Goal: Check status: Check status

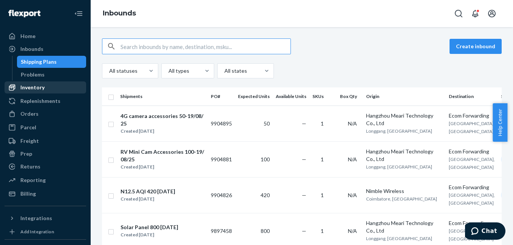
click at [42, 91] on div "Inventory" at bounding box center [32, 88] width 24 height 8
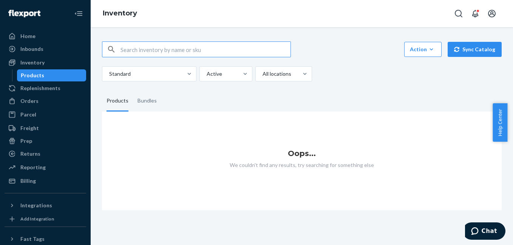
click at [169, 46] on input "text" at bounding box center [205, 49] width 170 height 15
type input "meari"
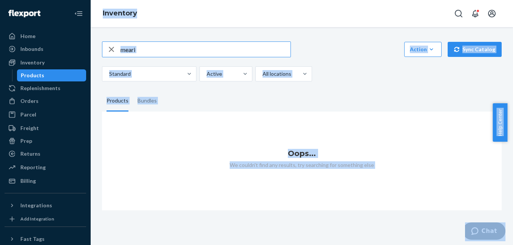
click at [165, 51] on input "meari" at bounding box center [205, 49] width 170 height 15
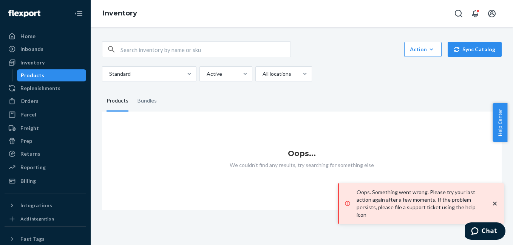
click at [494, 208] on icon "close toast" at bounding box center [495, 204] width 8 height 8
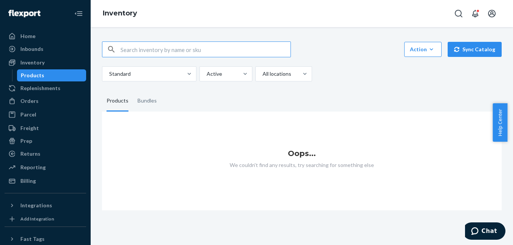
click at [137, 48] on input "text" at bounding box center [205, 49] width 170 height 15
paste input "meari"
type input "meari"
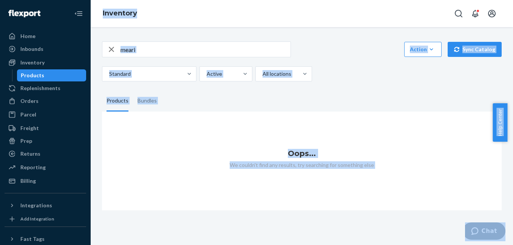
click at [107, 49] on icon "button" at bounding box center [111, 49] width 9 height 15
click at [112, 49] on icon "button" at bounding box center [111, 49] width 9 height 15
click at [371, 90] on div "Action Create product Create bundle Bulk create products Bulk update products B…" at bounding box center [301, 121] width 411 height 178
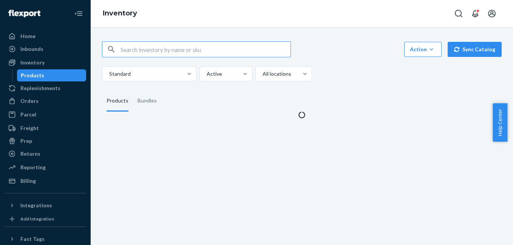
click at [146, 51] on input "text" at bounding box center [205, 49] width 170 height 15
click at [148, 49] on input "text" at bounding box center [205, 49] width 170 height 15
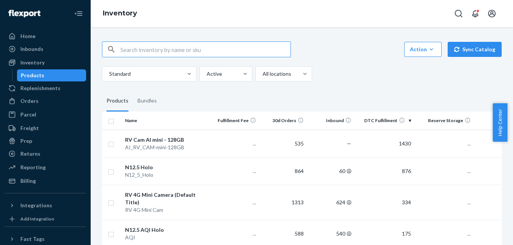
click at [149, 49] on input "text" at bounding box center [205, 49] width 170 height 15
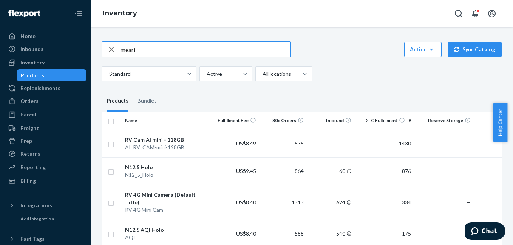
type input "meari"
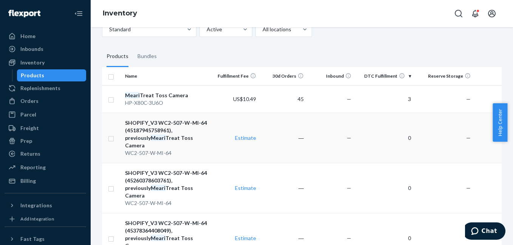
scroll to position [38, 0]
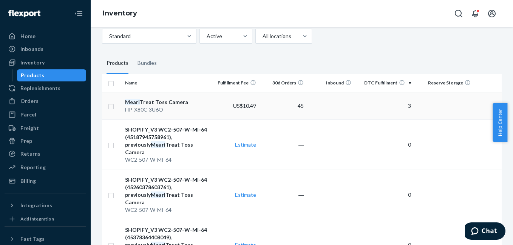
click at [173, 103] on div "Meari Treat Toss Camera" at bounding box center [166, 103] width 83 height 8
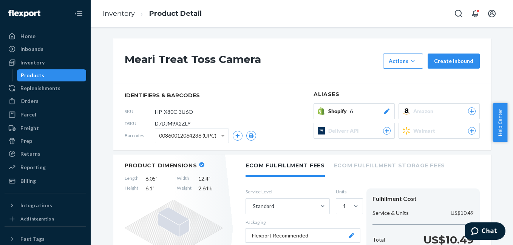
click at [384, 110] on icon at bounding box center [387, 111] width 8 height 5
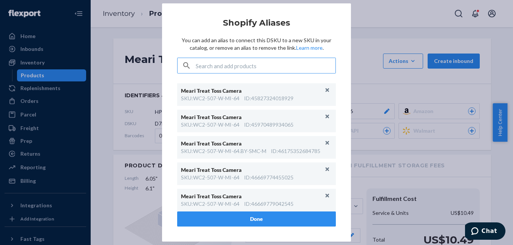
scroll to position [28, 0]
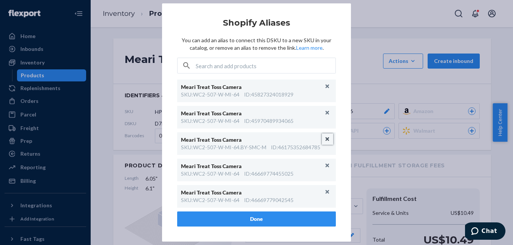
click at [322, 139] on button "Unlink" at bounding box center [327, 139] width 11 height 11
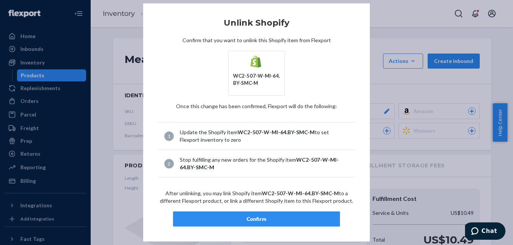
click at [299, 217] on div "Confirm" at bounding box center [256, 220] width 154 height 8
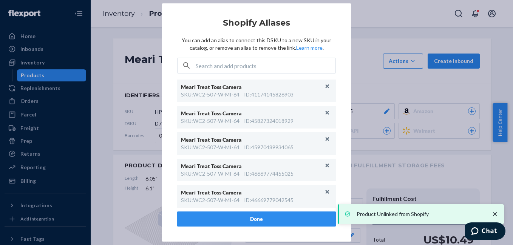
click at [288, 220] on button "Done" at bounding box center [256, 219] width 159 height 15
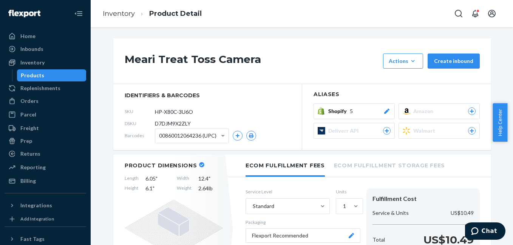
click at [384, 112] on icon at bounding box center [386, 111] width 5 height 5
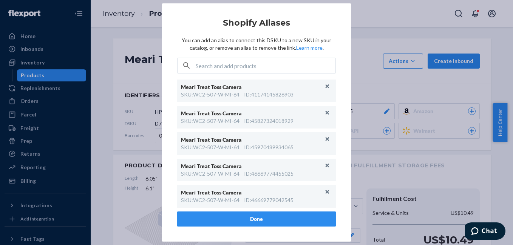
click at [363, 54] on div "× Shopify Aliases You can add an alias to connect this DSKU to a new SKU in you…" at bounding box center [256, 122] width 227 height 239
click at [255, 222] on button "Done" at bounding box center [256, 219] width 159 height 15
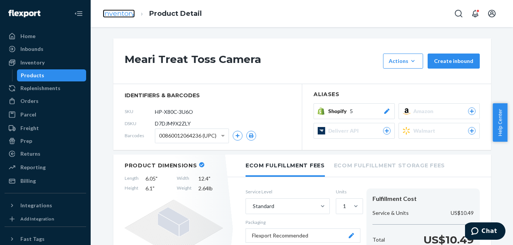
click at [125, 12] on link "Inventory" at bounding box center [119, 13] width 32 height 8
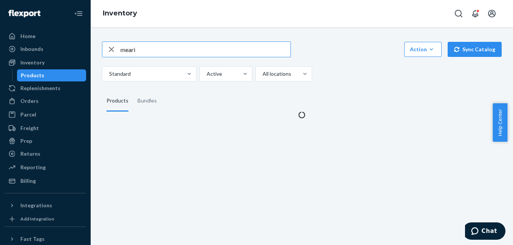
click at [156, 51] on input "meari" at bounding box center [205, 49] width 170 height 15
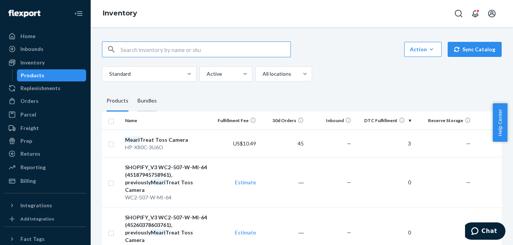
click at [148, 101] on div "Bundles" at bounding box center [146, 101] width 19 height 21
click at [133, 91] on input "Bundles" at bounding box center [133, 91] width 0 height 0
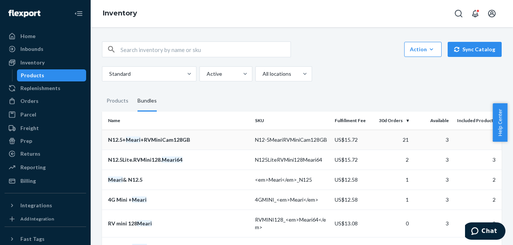
click at [161, 144] on div "N12.5+ Meari +RVMiniCam128GB" at bounding box center [178, 140] width 141 height 8
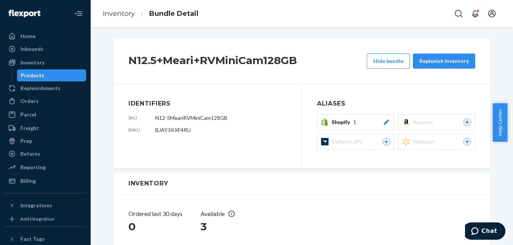
click at [383, 124] on icon at bounding box center [386, 122] width 8 height 5
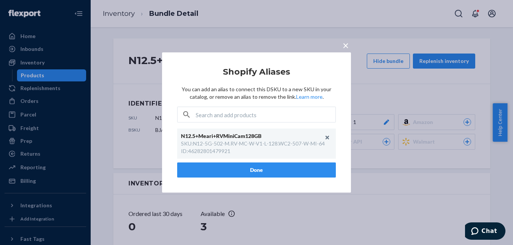
click at [345, 46] on span "×" at bounding box center [345, 45] width 6 height 13
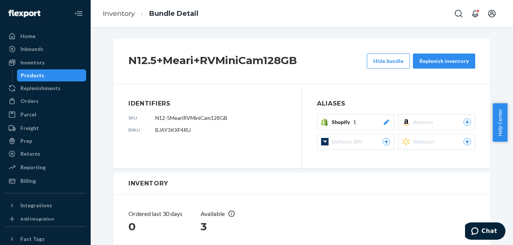
click at [384, 124] on icon at bounding box center [386, 122] width 8 height 5
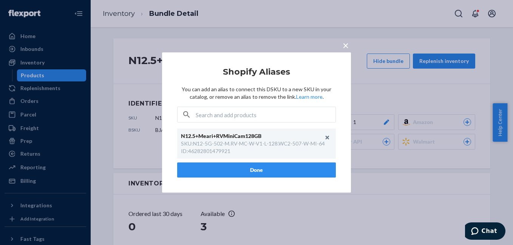
click at [346, 46] on span "×" at bounding box center [345, 45] width 6 height 13
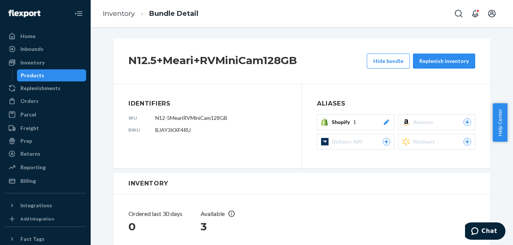
click at [379, 125] on div "Shopify 1" at bounding box center [360, 123] width 59 height 8
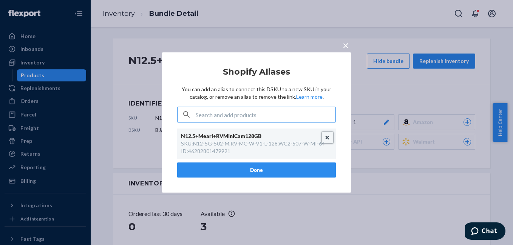
click at [326, 137] on button "Unlink" at bounding box center [327, 137] width 11 height 11
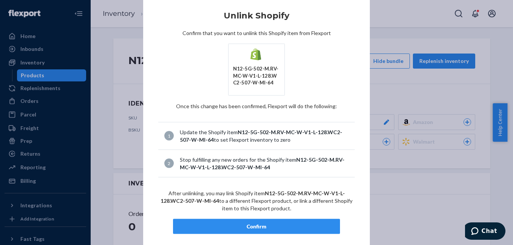
click at [281, 228] on div "Confirm" at bounding box center [256, 227] width 154 height 8
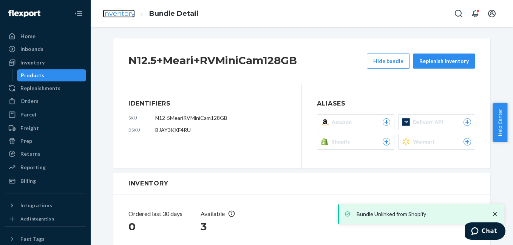
click at [114, 15] on link "Inventory" at bounding box center [119, 13] width 32 height 8
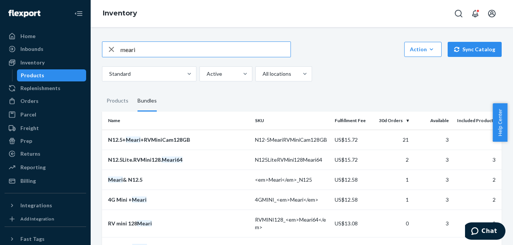
click at [145, 46] on input "meari" at bounding box center [205, 49] width 170 height 15
type input "n12.5"
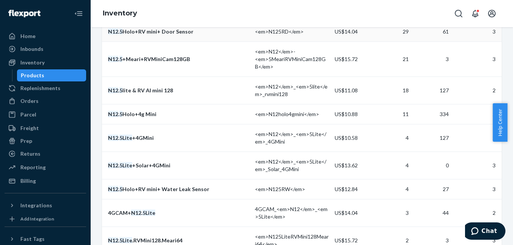
scroll to position [136, 0]
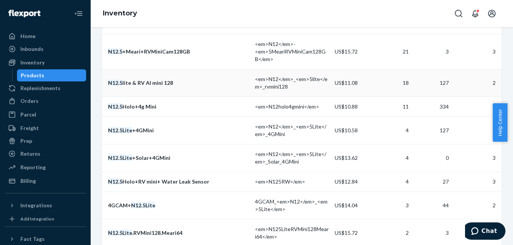
click at [162, 85] on div "N12 . 5 lite & RV AI mini 128" at bounding box center [178, 83] width 141 height 8
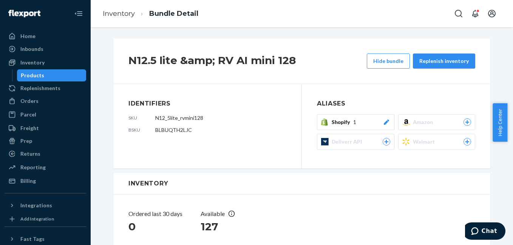
click at [384, 123] on icon at bounding box center [386, 122] width 8 height 5
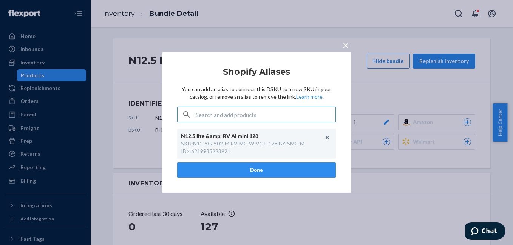
click at [219, 115] on input "text" at bounding box center [266, 114] width 140 height 15
click at [231, 113] on input "text" at bounding box center [266, 114] width 140 height 15
paste input "46282801479921"
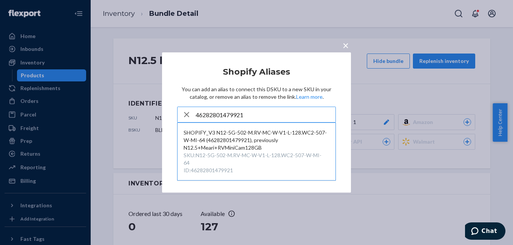
click at [256, 112] on input "46282801479921" at bounding box center [266, 114] width 140 height 15
paste input "N12-5G-502-M.RV-MC-W-V1-L-128.WC2-507-W-MI-64"
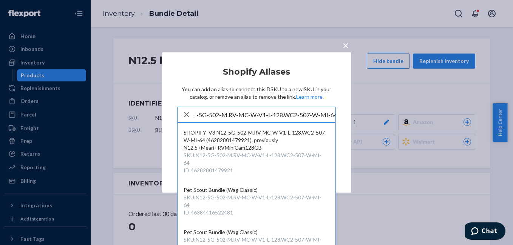
type input "N12-5G-502-M.RV-MC-W-V1-L-128.WC2-507-W-MI-64"
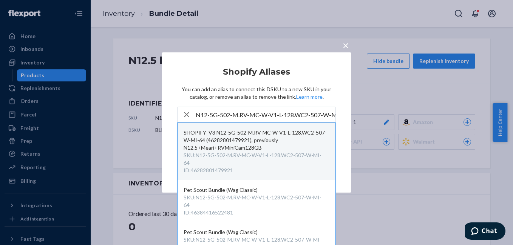
click at [266, 154] on div "SKU : N12-5G-502-M.RV-MC-W-V1-L-128.WC2-507-W-MI-64" at bounding box center [253, 159] width 141 height 15
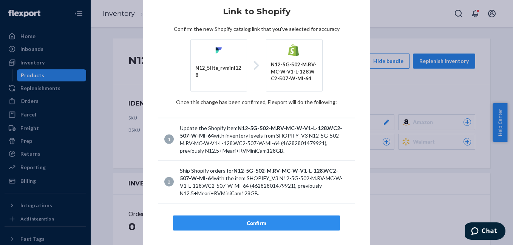
click at [253, 221] on button "Confirm" at bounding box center [256, 223] width 167 height 15
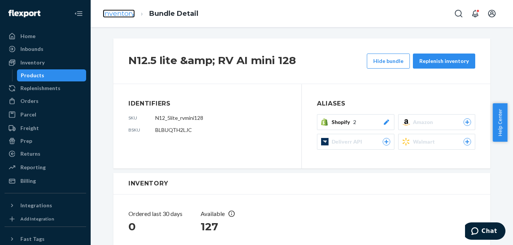
click at [114, 13] on link "Inventory" at bounding box center [119, 13] width 32 height 8
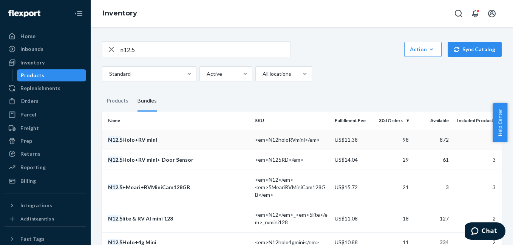
click at [139, 139] on div "N12 . 5 Holo+RV mini" at bounding box center [178, 140] width 141 height 8
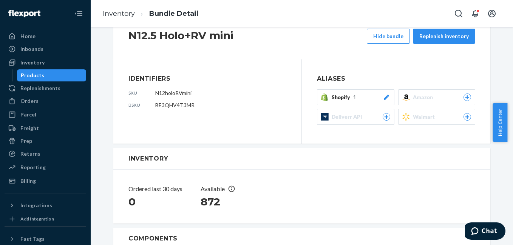
scroll to position [16, 0]
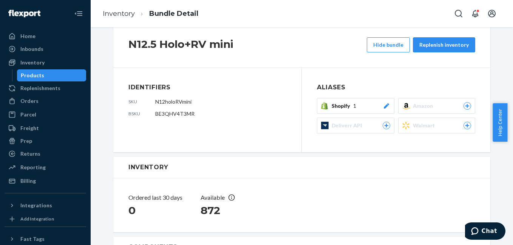
click at [382, 105] on icon at bounding box center [386, 105] width 8 height 5
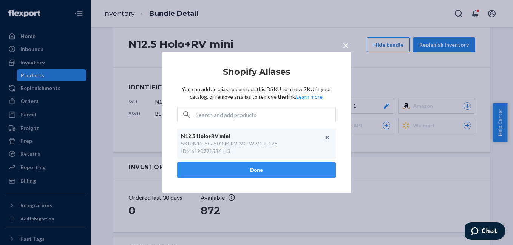
click at [346, 44] on span "×" at bounding box center [345, 45] width 6 height 13
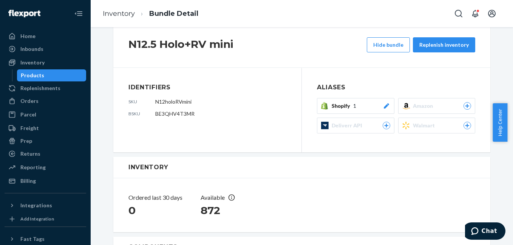
click at [382, 109] on div at bounding box center [386, 106] width 8 height 8
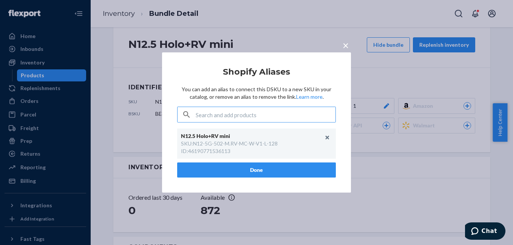
click at [345, 46] on span "×" at bounding box center [345, 45] width 6 height 13
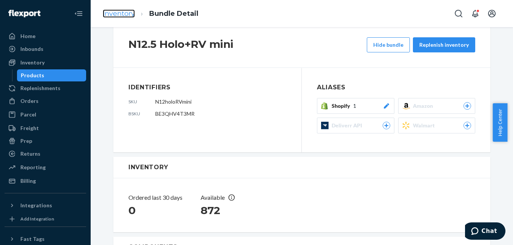
click at [127, 15] on link "Inventory" at bounding box center [119, 13] width 32 height 8
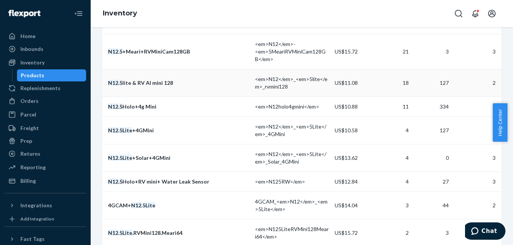
scroll to position [141, 0]
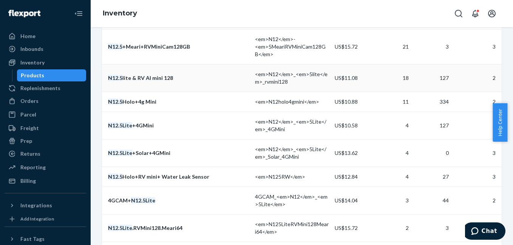
click at [156, 79] on div "N12 . 5 lite & RV AI mini 128" at bounding box center [178, 78] width 141 height 8
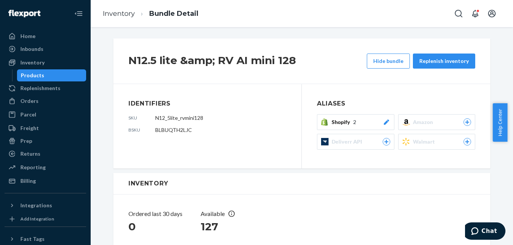
click at [384, 122] on icon at bounding box center [385, 122] width 5 height 5
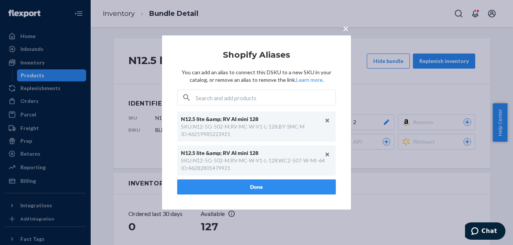
click at [219, 169] on div "ID : 46282801479921" at bounding box center [205, 169] width 49 height 8
copy div "46282801479921"
click at [324, 155] on button "Unlink" at bounding box center [327, 154] width 11 height 11
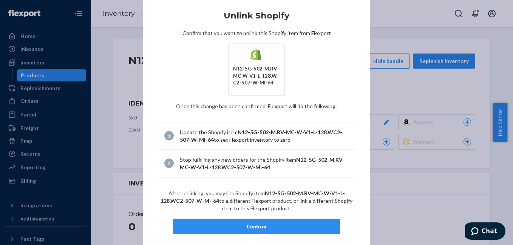
click at [288, 222] on button "Confirm" at bounding box center [256, 226] width 167 height 15
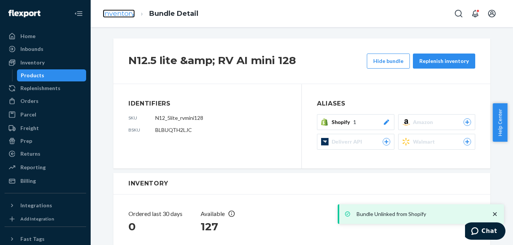
click at [131, 14] on link "Inventory" at bounding box center [119, 13] width 32 height 8
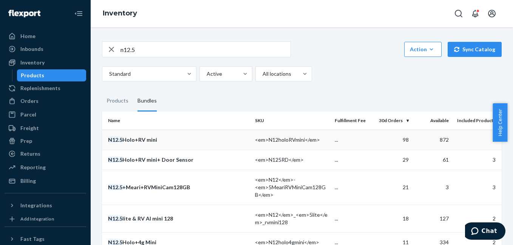
click at [143, 139] on div "N12 . 5 Holo+RV mini" at bounding box center [178, 140] width 141 height 8
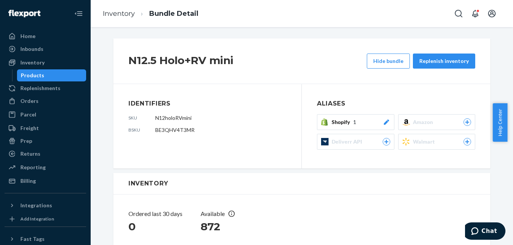
click at [383, 123] on icon at bounding box center [385, 122] width 5 height 5
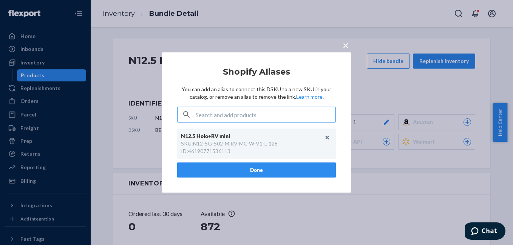
click at [259, 110] on input "text" at bounding box center [266, 114] width 140 height 15
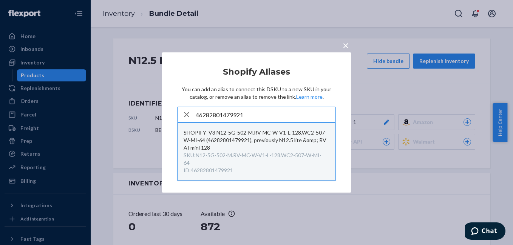
type input "46282801479921"
click at [235, 144] on div "SHOPIFY_V3 N12-5G-502-M.RV-MC-W-V1-L-128.WC2-507-W-MI-64 (46282801479921), prev…" at bounding box center [256, 140] width 146 height 23
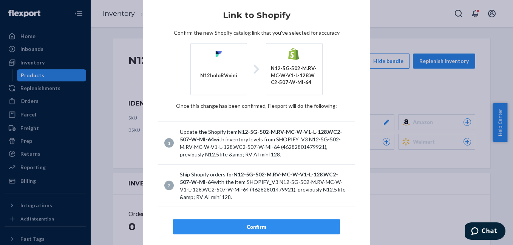
click at [255, 223] on button "Confirm" at bounding box center [256, 226] width 167 height 15
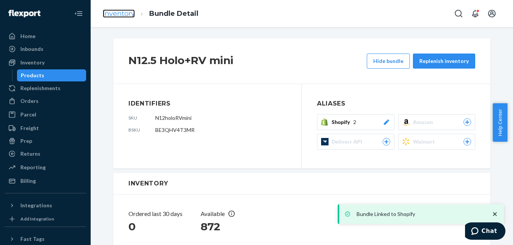
click at [131, 14] on link "Inventory" at bounding box center [119, 13] width 32 height 8
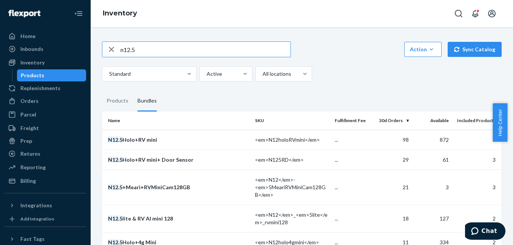
click at [146, 52] on input "n12.5" at bounding box center [205, 49] width 170 height 15
type input "\"
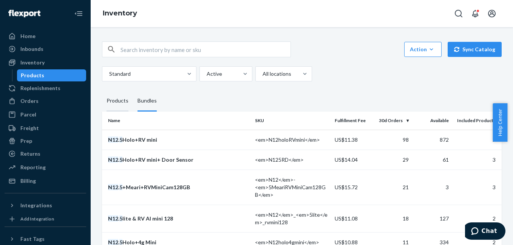
click at [119, 101] on div "Products" at bounding box center [117, 101] width 22 height 21
click at [102, 91] on input "Products" at bounding box center [102, 91] width 0 height 0
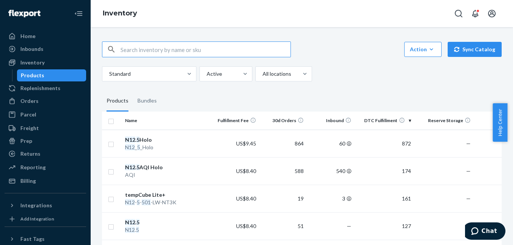
click at [148, 46] on input "text" at bounding box center [205, 49] width 170 height 15
type input "meari"
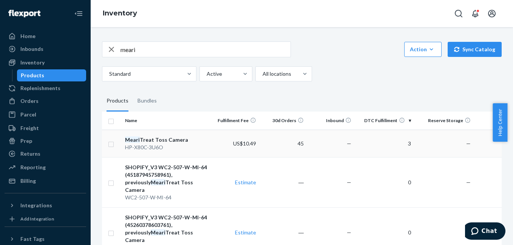
click at [170, 141] on div "Meari Treat Toss Camera" at bounding box center [166, 140] width 83 height 8
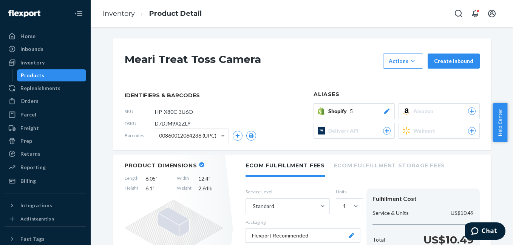
click at [384, 111] on icon at bounding box center [386, 111] width 5 height 5
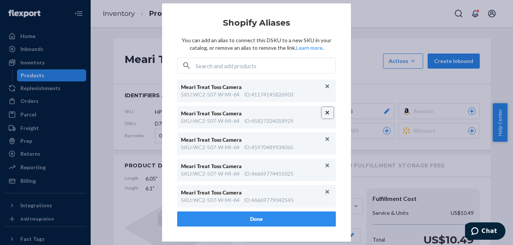
click at [327, 113] on button "Unlink" at bounding box center [327, 112] width 11 height 11
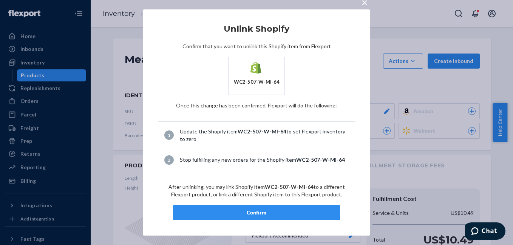
click at [294, 215] on div "Confirm" at bounding box center [256, 213] width 154 height 8
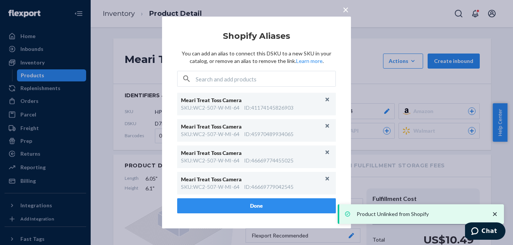
click at [248, 208] on button "Done" at bounding box center [256, 206] width 159 height 15
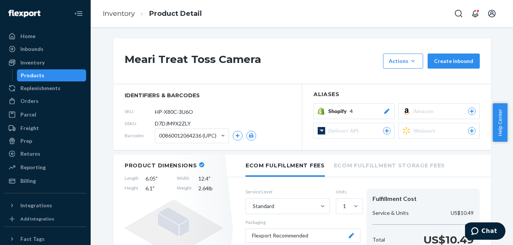
click at [384, 112] on icon at bounding box center [386, 111] width 5 height 5
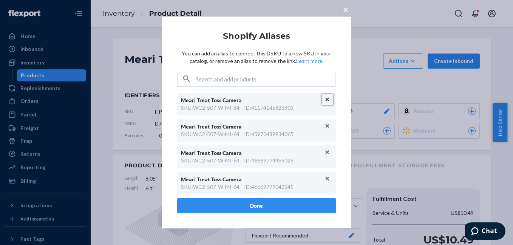
click at [326, 99] on button "Unlink" at bounding box center [327, 99] width 11 height 11
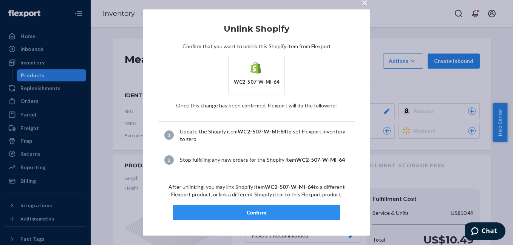
click at [273, 205] on button "Confirm" at bounding box center [256, 212] width 167 height 15
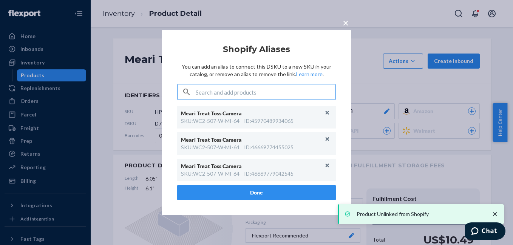
click at [266, 196] on button "Done" at bounding box center [256, 192] width 159 height 15
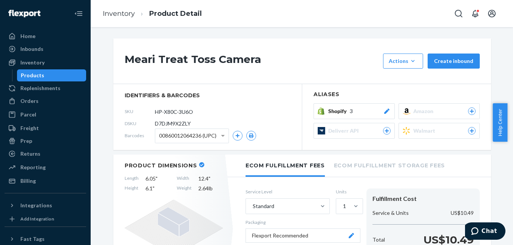
click at [309, 71] on div "Meari Treat Toss Camera Actions Hide Request removal Create inbound" at bounding box center [302, 62] width 378 height 46
click at [32, 103] on div "Orders" at bounding box center [29, 101] width 18 height 8
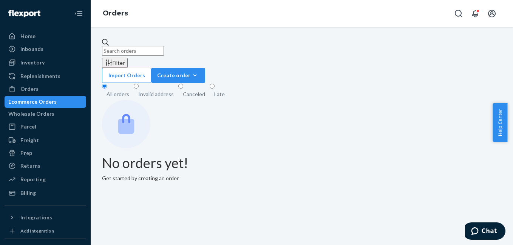
click at [164, 46] on input "text" at bounding box center [133, 51] width 62 height 10
paste input "134757700"
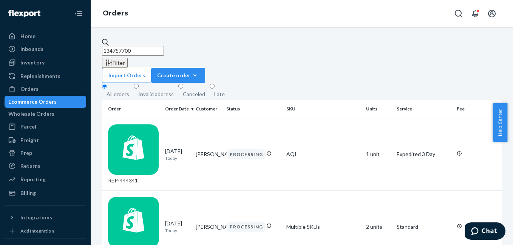
type input "134757700"
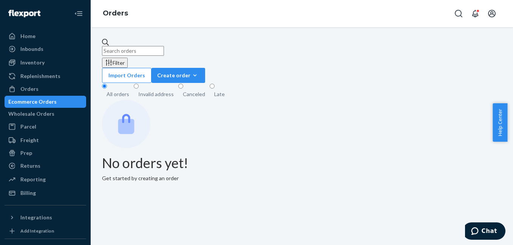
click at [137, 32] on div "Filter Import Orders Create order Ecommerce order Removal order All orders Inva…" at bounding box center [302, 136] width 422 height 218
click at [131, 46] on input "text" at bounding box center [133, 51] width 62 height 10
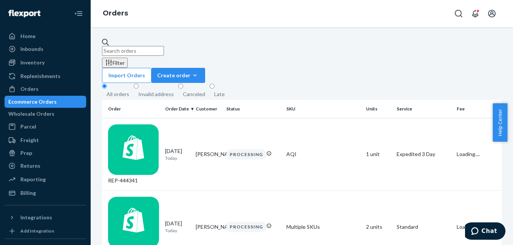
paste input "134757700"
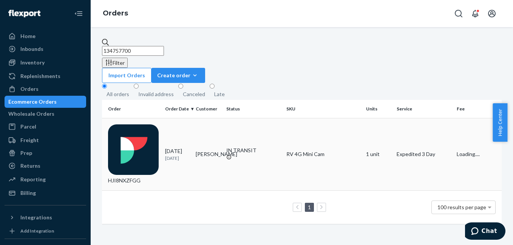
type input "134757700"
click at [145, 125] on div "HJI8NXZFGG" at bounding box center [133, 155] width 51 height 60
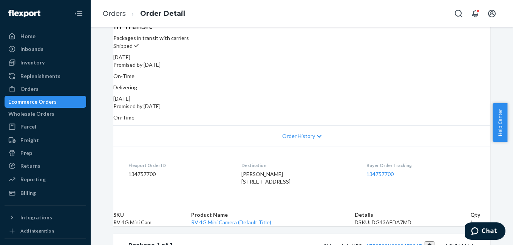
scroll to position [209, 0]
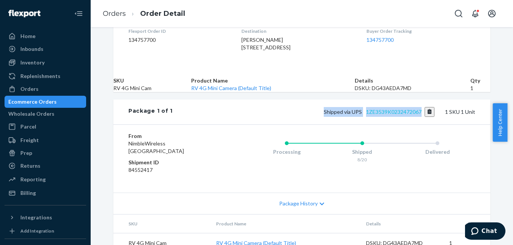
drag, startPoint x: 320, startPoint y: 142, endPoint x: 419, endPoint y: 142, distance: 98.5
click at [419, 117] on div "Shipped via UPS 1ZE3539K0232472067 1 SKU 1 Unit" at bounding box center [324, 112] width 302 height 10
copy span "Shipped via UPS 1ZE3539K0232472067"
